Goal: Transaction & Acquisition: Obtain resource

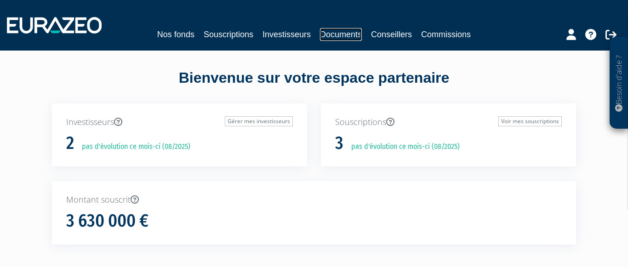
click at [353, 33] on link "Documents" at bounding box center [341, 34] width 42 height 13
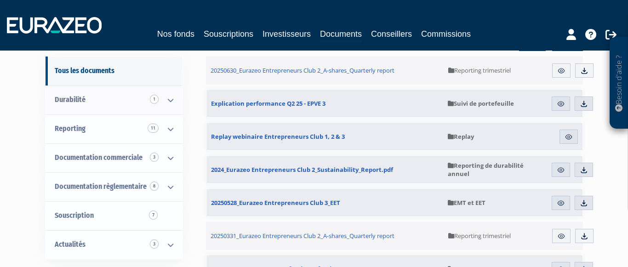
scroll to position [116, 0]
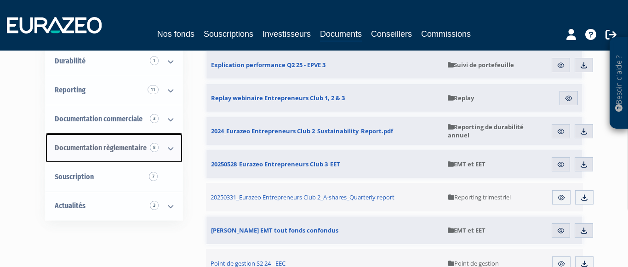
click at [134, 148] on span "Documentation règlementaire 8" at bounding box center [101, 147] width 92 height 9
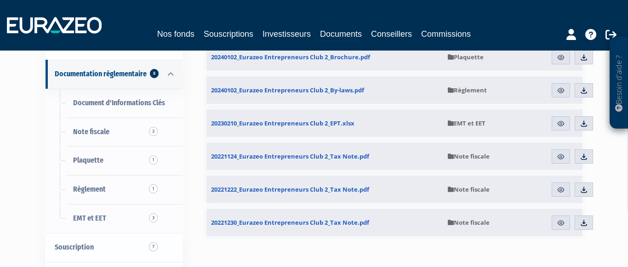
scroll to position [232, 0]
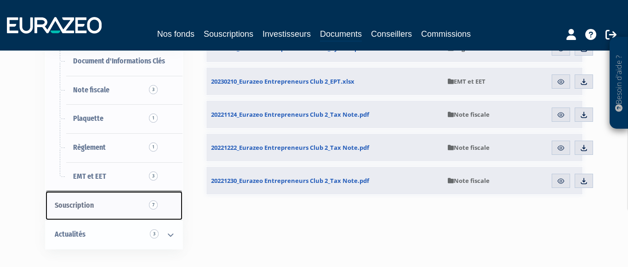
click at [68, 204] on span "Souscription 7" at bounding box center [74, 205] width 39 height 9
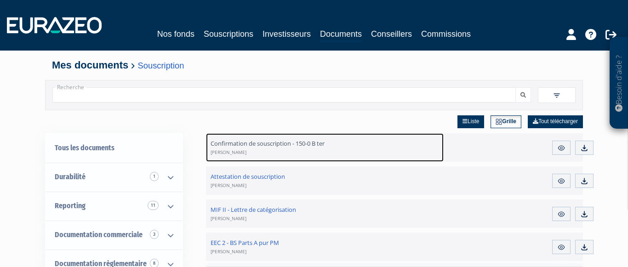
click at [253, 146] on span "Confirmation de souscription - 150-0 B ter Vincent LUCAS" at bounding box center [268, 147] width 114 height 17
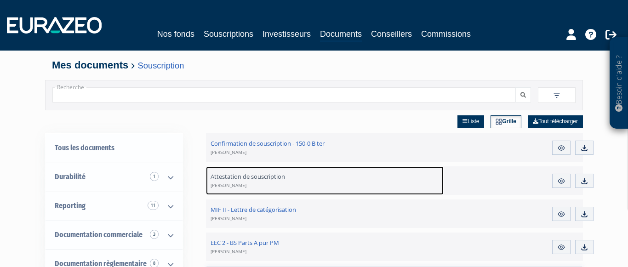
click at [232, 179] on span "Attestation de souscription Vincent LUCAS" at bounding box center [248, 180] width 74 height 17
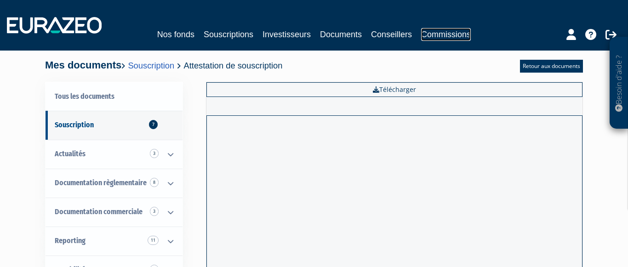
click at [444, 38] on link "Commissions" at bounding box center [446, 34] width 50 height 13
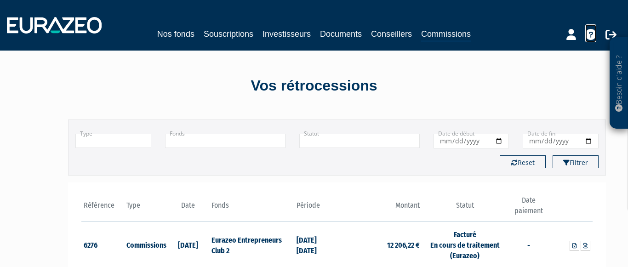
click at [595, 32] on icon at bounding box center [590, 34] width 11 height 11
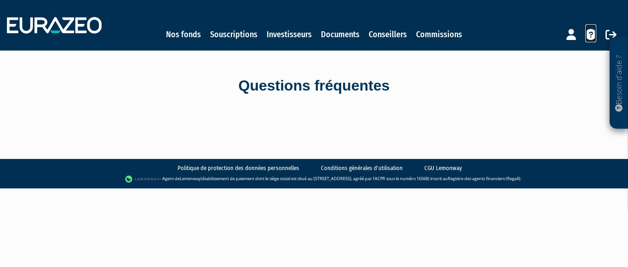
click at [590, 35] on icon at bounding box center [590, 34] width 11 height 11
click at [620, 71] on p "Besoin d'aide ?" at bounding box center [619, 83] width 11 height 83
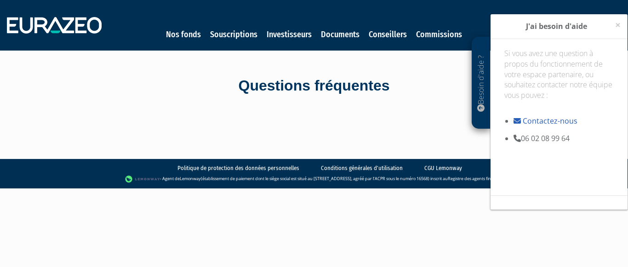
click at [408, 131] on body "Besoin d'aide ? × J'ai besoin d'aide Si vous avez une question à propos du fonc…" at bounding box center [314, 94] width 628 height 188
click at [620, 23] on div "× J'ai besoin d'aide" at bounding box center [558, 26] width 137 height 25
click at [616, 24] on span "×" at bounding box center [618, 24] width 6 height 13
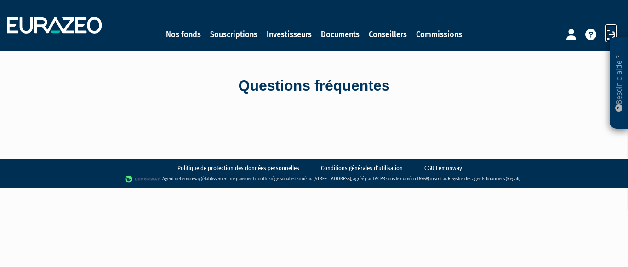
click at [607, 33] on icon at bounding box center [610, 34] width 11 height 11
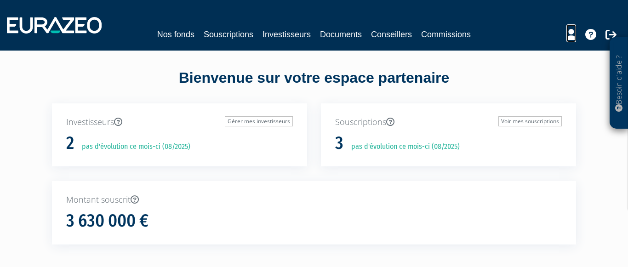
click at [570, 36] on icon at bounding box center [571, 34] width 10 height 11
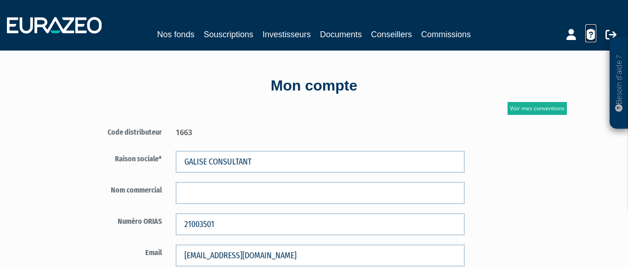
click at [590, 34] on icon at bounding box center [590, 34] width 11 height 11
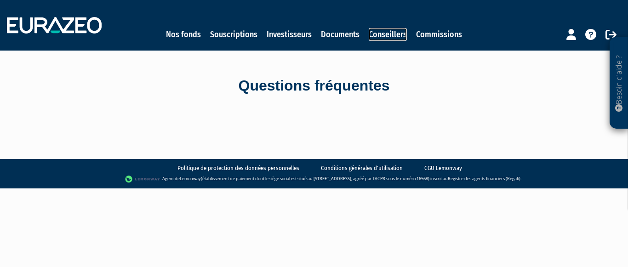
click at [383, 31] on link "Conseillers" at bounding box center [388, 34] width 38 height 13
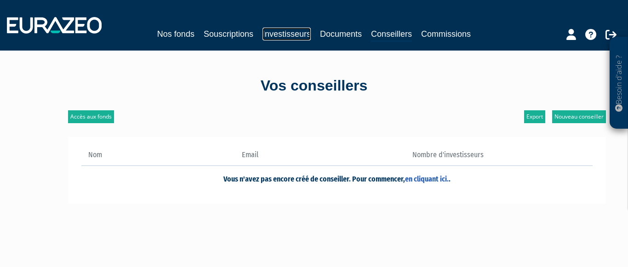
click at [285, 37] on link "Investisseurs" at bounding box center [286, 34] width 48 height 13
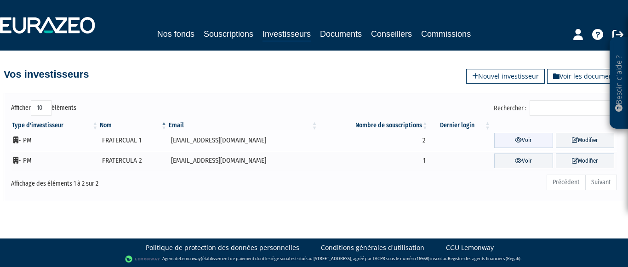
click at [526, 143] on link "Voir" at bounding box center [523, 140] width 58 height 15
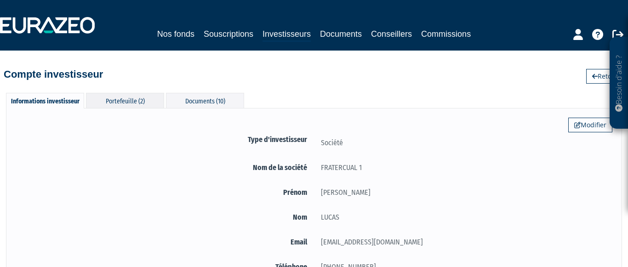
click at [116, 105] on div "Portefeuille (2)" at bounding box center [125, 100] width 78 height 15
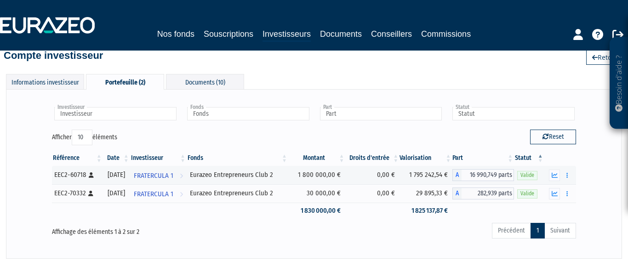
scroll to position [39, 0]
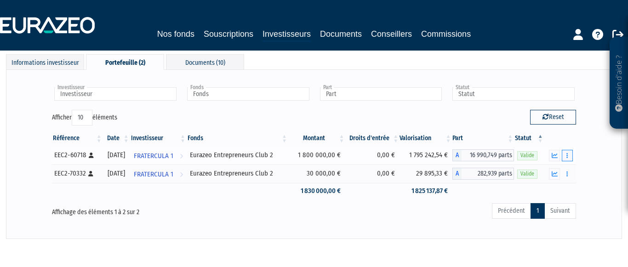
click at [568, 154] on icon "button" at bounding box center [566, 156] width 1 height 6
click at [559, 169] on link "Documents" at bounding box center [547, 172] width 46 height 15
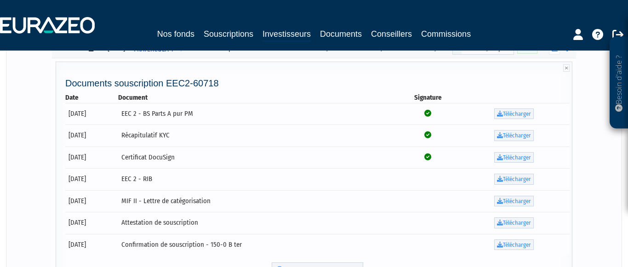
scroll to position [116, 0]
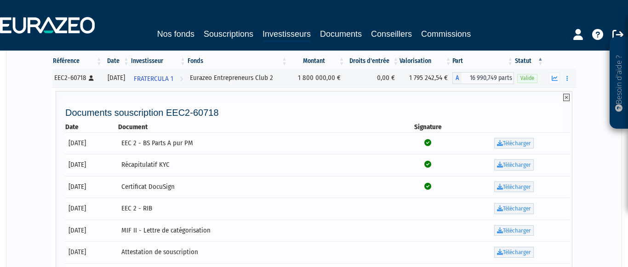
click at [564, 98] on icon at bounding box center [566, 97] width 6 height 7
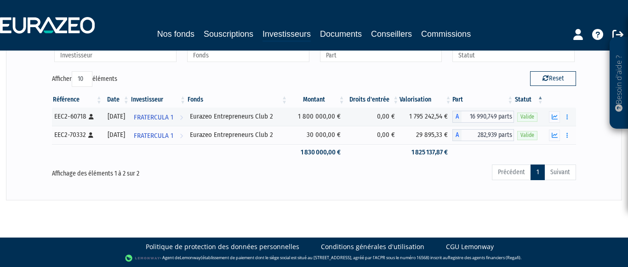
scroll to position [0, 0]
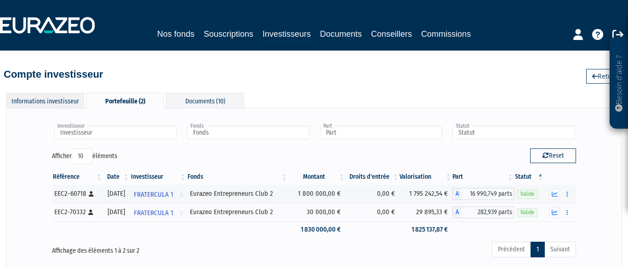
click at [40, 103] on div "Informations investisseur" at bounding box center [45, 100] width 78 height 15
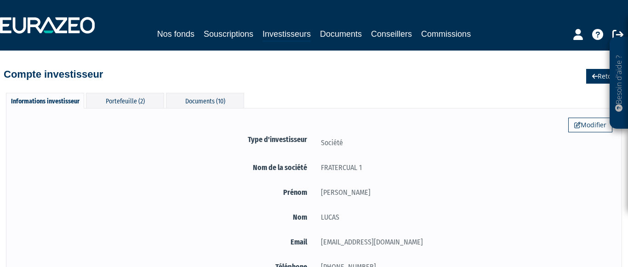
click at [598, 79] on link "Retour" at bounding box center [605, 76] width 38 height 15
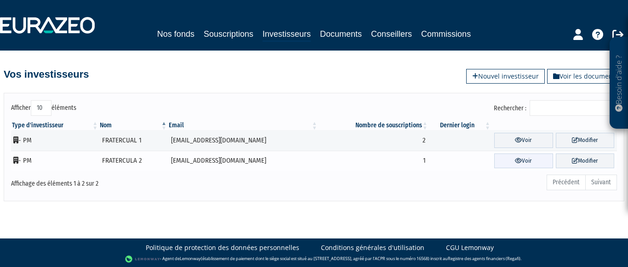
click at [517, 163] on link "Voir" at bounding box center [523, 161] width 58 height 15
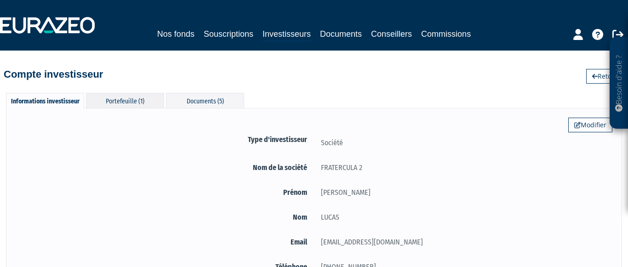
click at [125, 105] on div "Portefeuille (1)" at bounding box center [125, 100] width 78 height 15
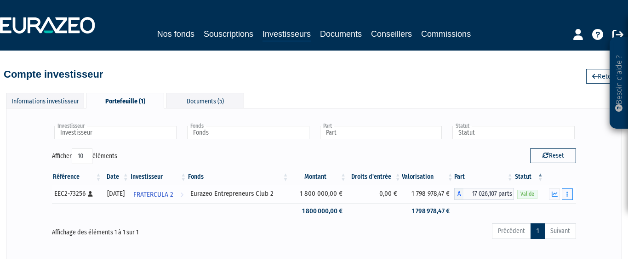
click at [568, 195] on button "button" at bounding box center [567, 193] width 11 height 11
click at [556, 210] on link "Documents" at bounding box center [547, 210] width 46 height 15
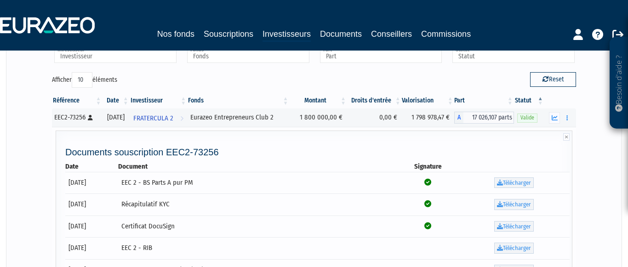
scroll to position [77, 0]
click at [531, 183] on link "Télécharger" at bounding box center [514, 181] width 40 height 11
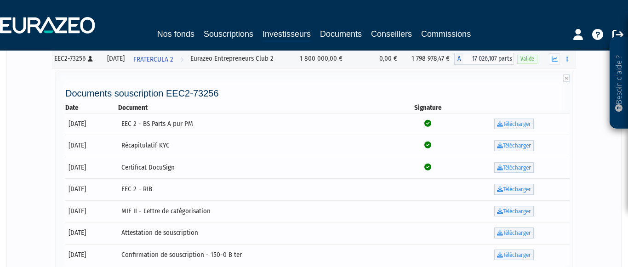
scroll to position [154, 0]
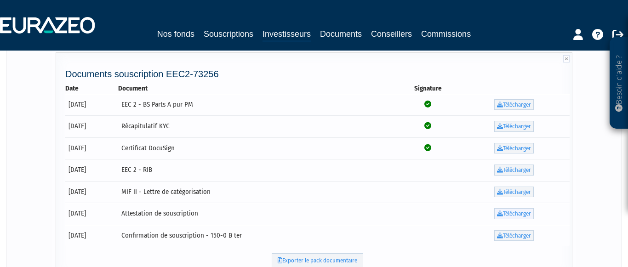
click at [524, 212] on link "Télécharger" at bounding box center [514, 213] width 40 height 11
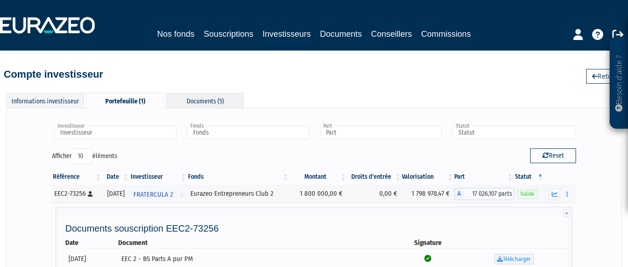
click at [218, 102] on div "Documents (5)" at bounding box center [205, 100] width 78 height 15
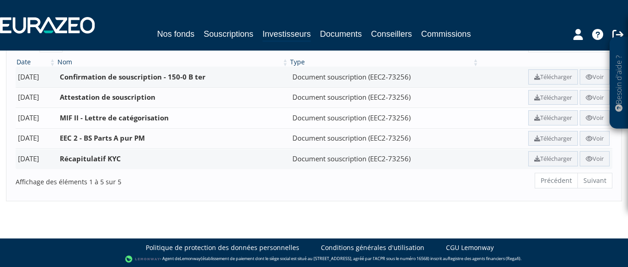
scroll to position [82, 0]
